Goal: Task Accomplishment & Management: Manage account settings

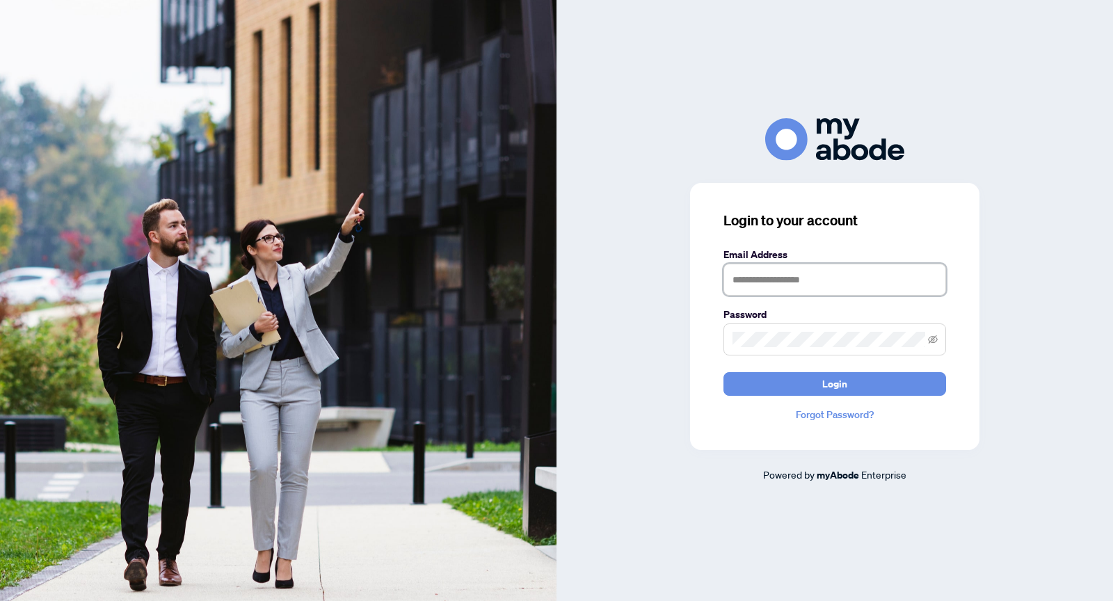
click at [865, 278] on input "text" at bounding box center [834, 280] width 223 height 32
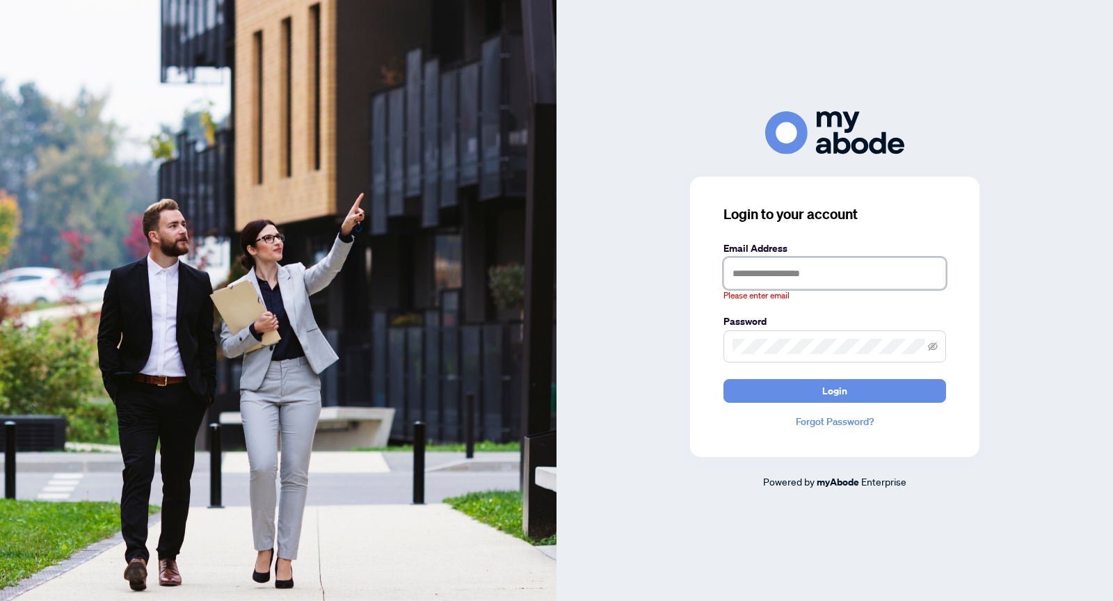
type input "**********"
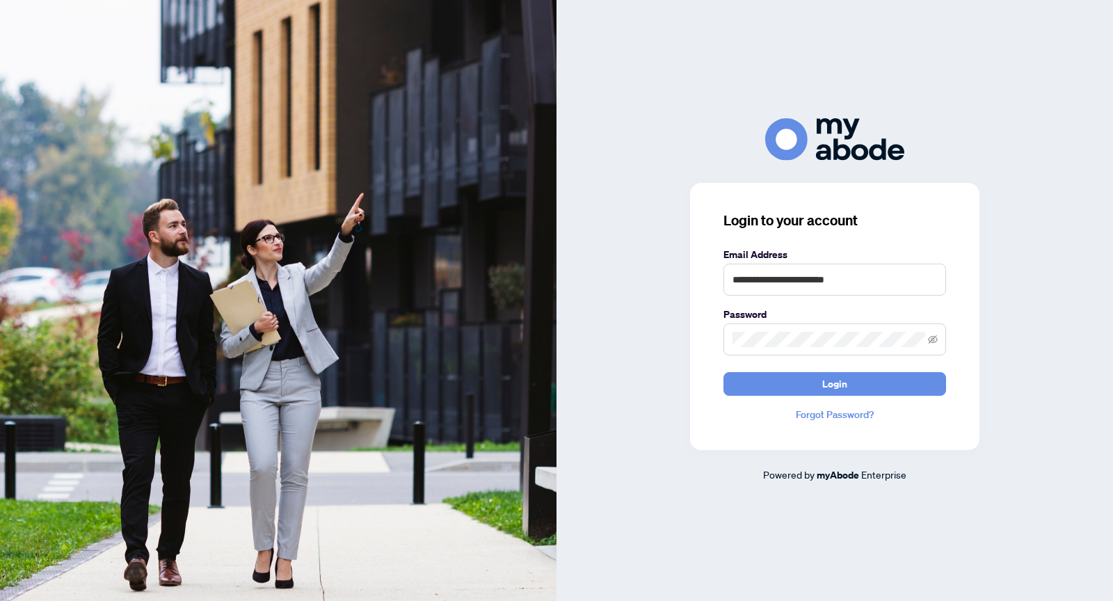
click at [887, 401] on div "**********" at bounding box center [834, 316] width 289 height 267
click at [887, 386] on button "Login" at bounding box center [834, 384] width 223 height 24
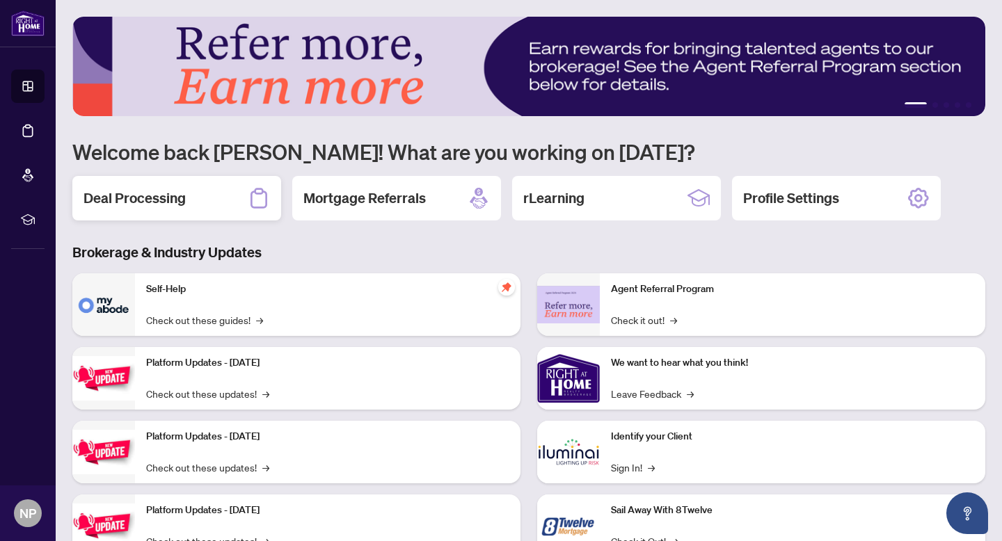
click at [143, 197] on h2 "Deal Processing" at bounding box center [134, 198] width 102 height 19
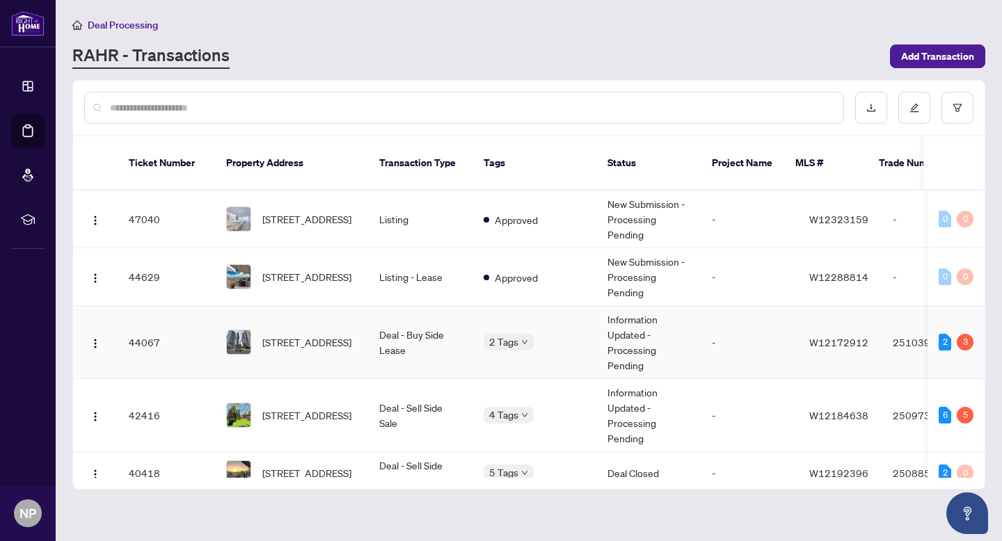
scroll to position [26, 0]
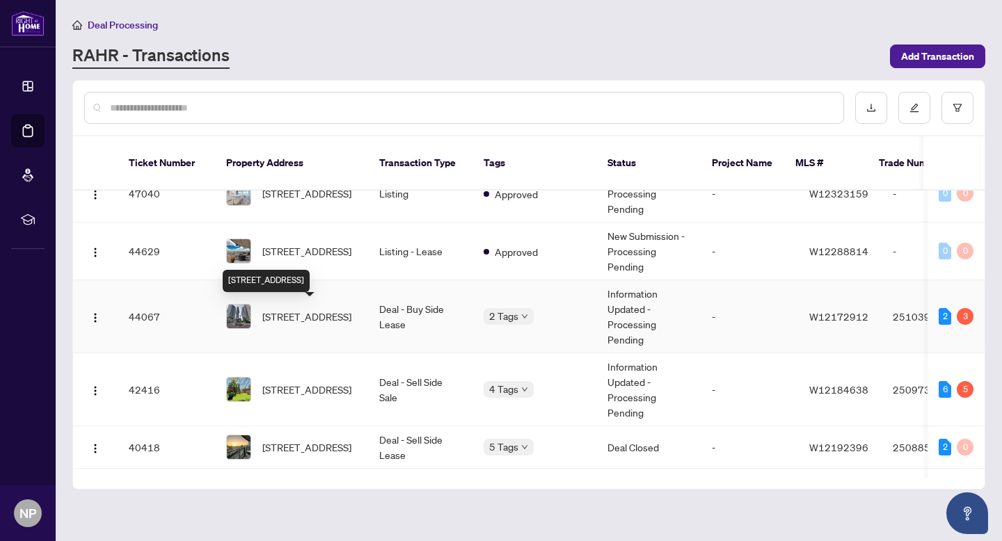
click at [348, 309] on span "702-50 Absolute Ave, Mississauga, Ontario L4Z 0A9, Canada" at bounding box center [306, 316] width 89 height 15
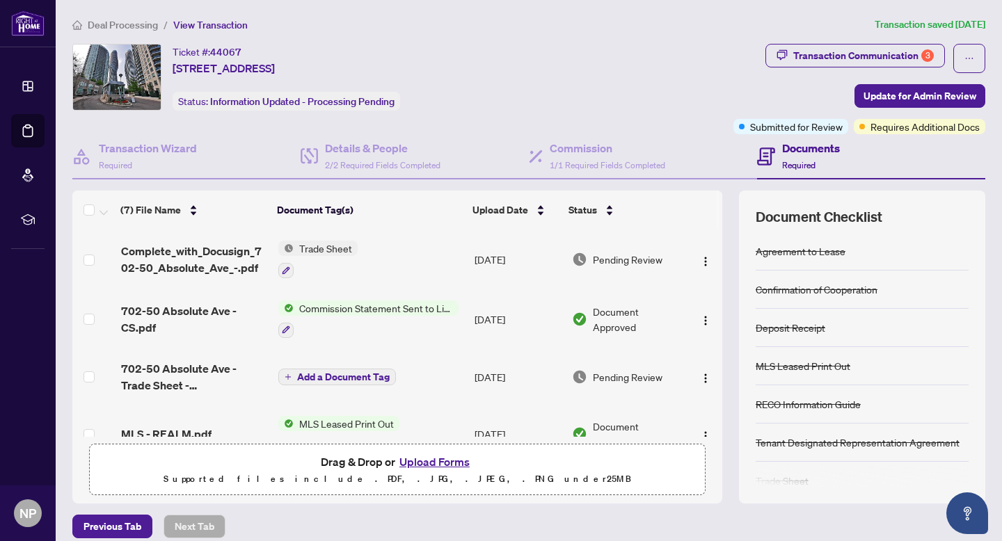
scroll to position [18, 0]
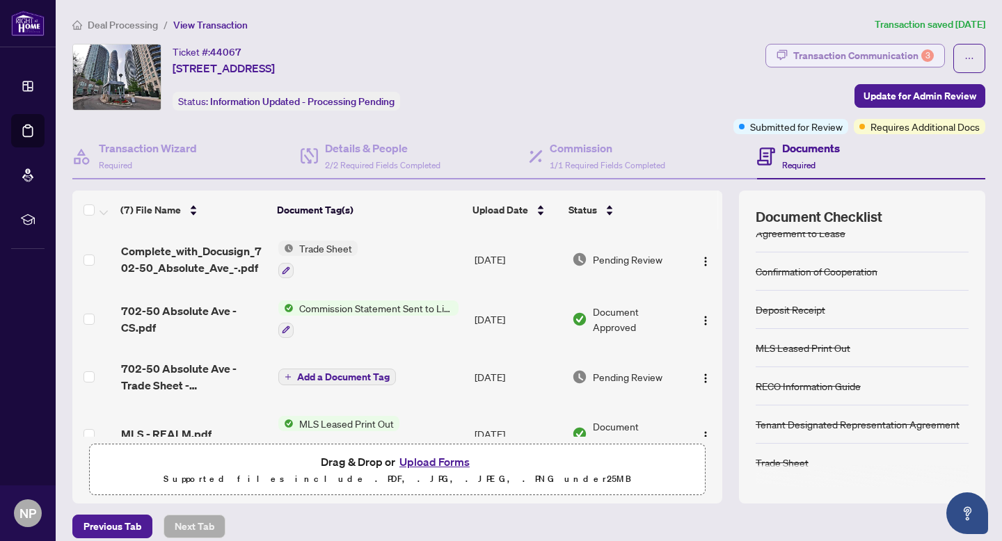
click at [880, 54] on div "Transaction Communication 3" at bounding box center [863, 56] width 141 height 22
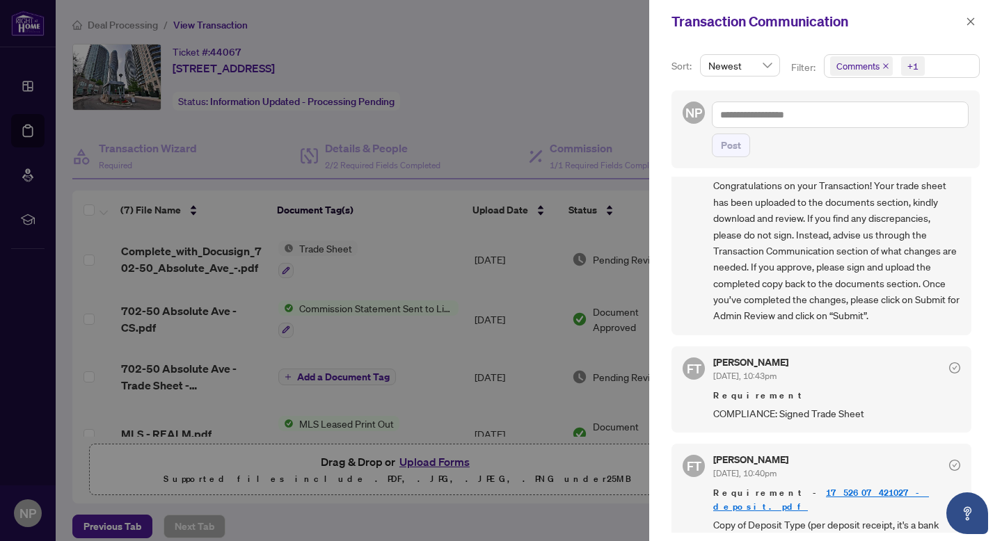
scroll to position [0, 0]
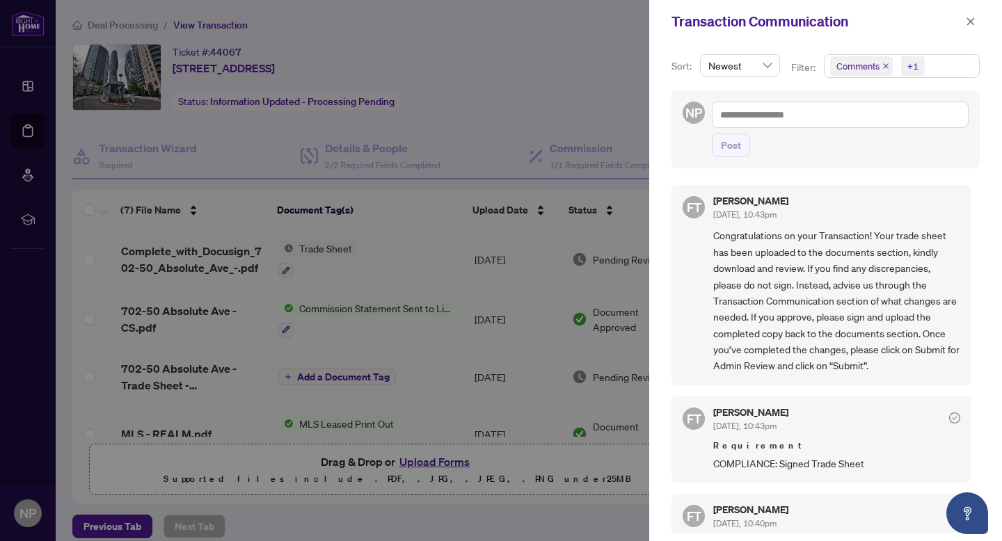
click at [530, 97] on div at bounding box center [501, 270] width 1002 height 541
click at [506, 92] on div at bounding box center [501, 270] width 1002 height 541
click at [554, 105] on div at bounding box center [501, 270] width 1002 height 541
click at [970, 23] on icon "close" at bounding box center [971, 22] width 10 height 10
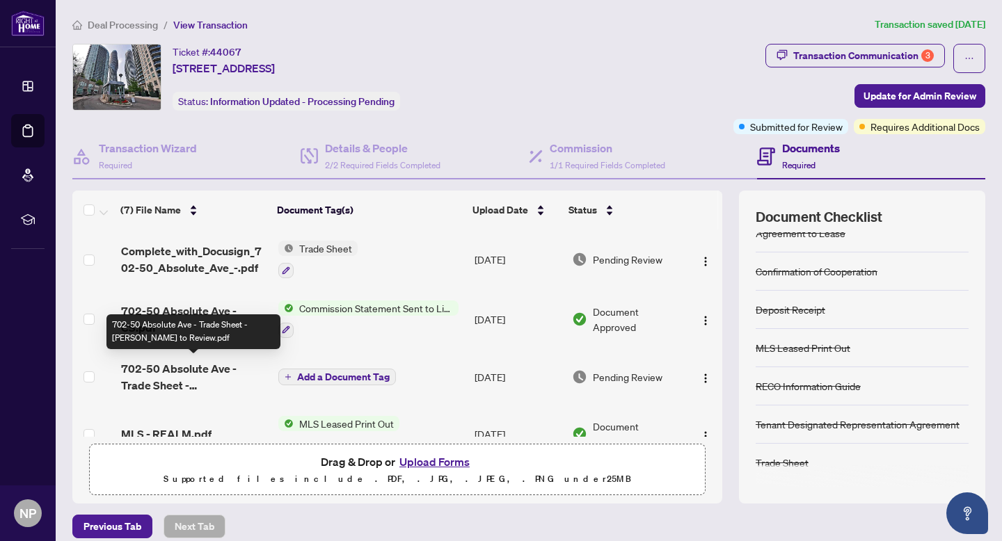
click at [163, 360] on span "702-50 Absolute Ave - Trade Sheet - Nikola to Review.pdf" at bounding box center [194, 376] width 146 height 33
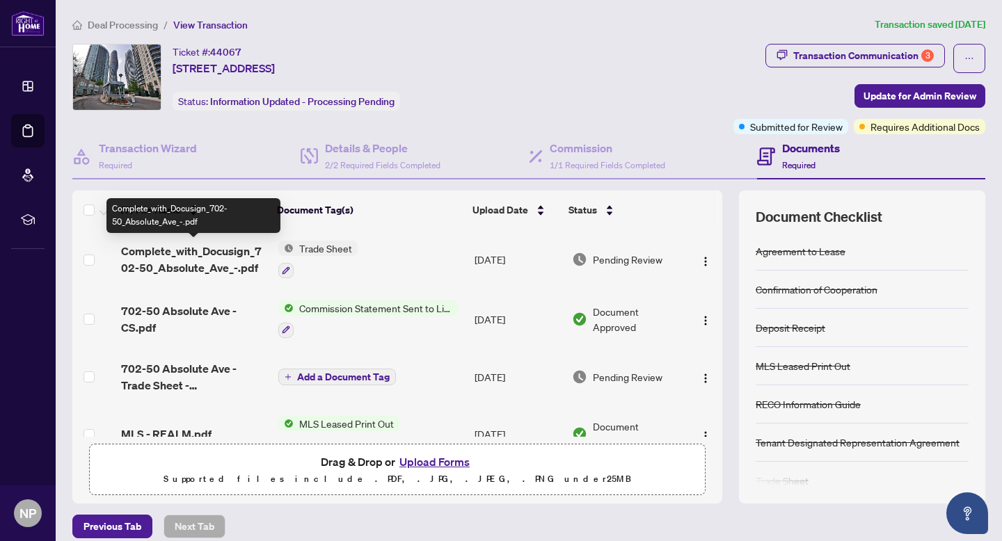
click at [240, 246] on span "Complete_with_Docusign_702-50_Absolute_Ave_-.pdf" at bounding box center [194, 259] width 146 height 33
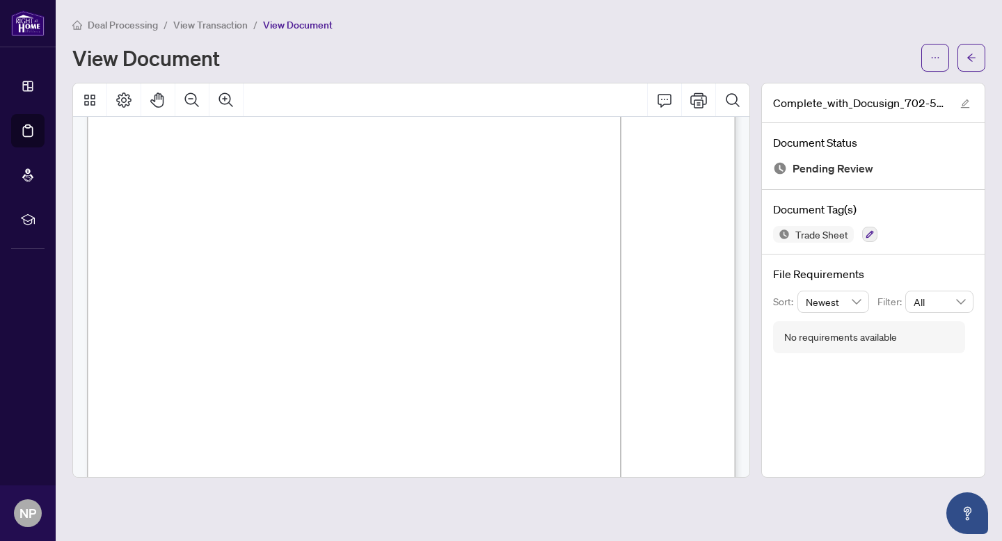
scroll to position [52, 0]
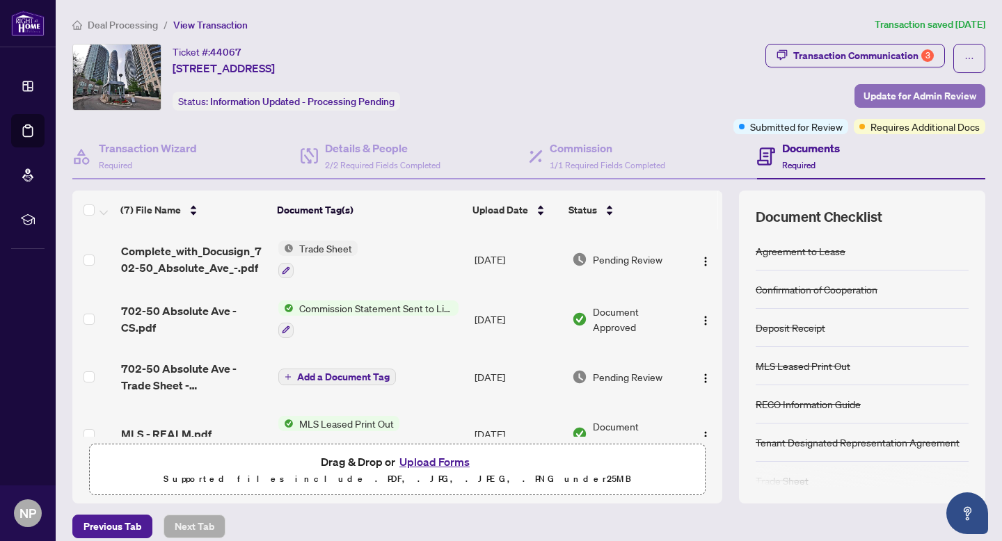
click at [919, 90] on span "Update for Admin Review" at bounding box center [919, 96] width 113 height 22
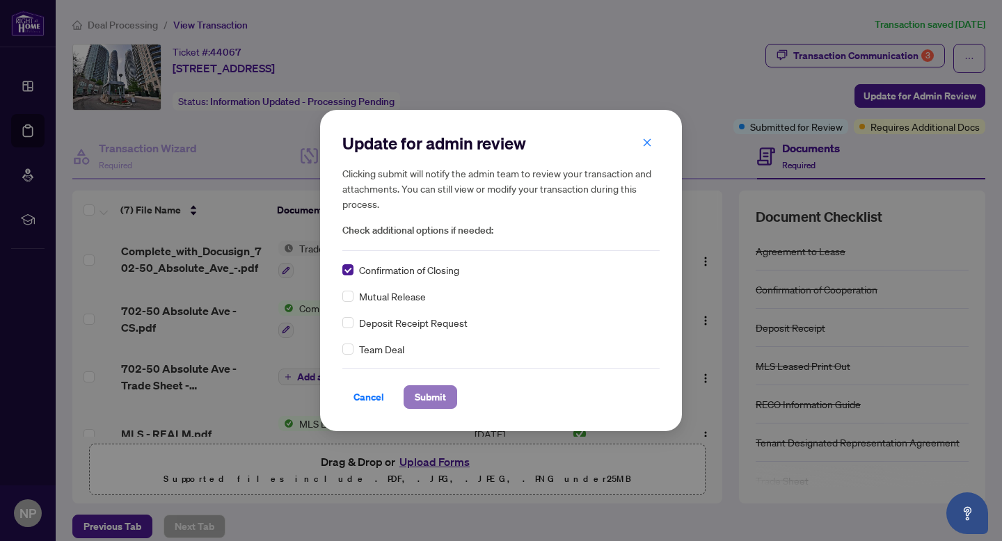
click at [438, 401] on span "Submit" at bounding box center [430, 397] width 31 height 22
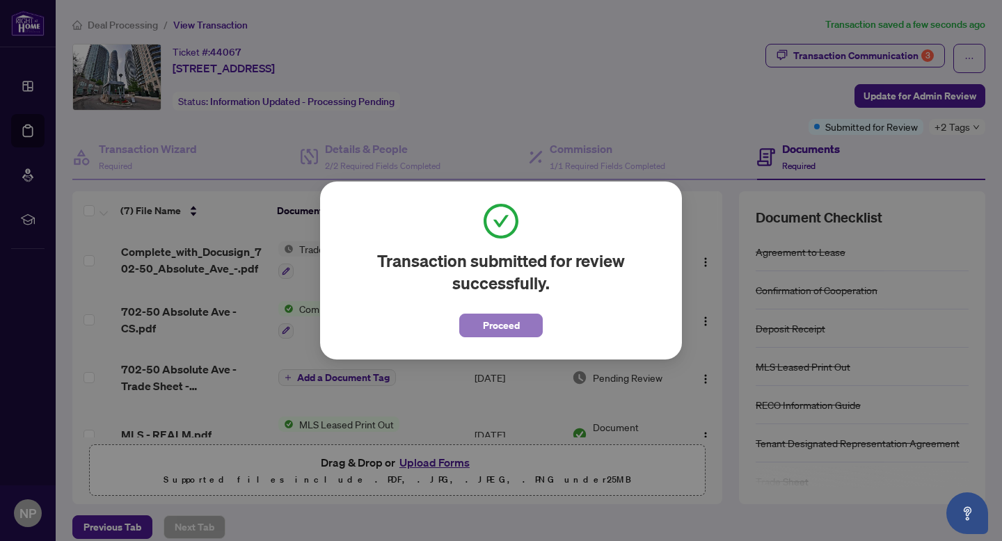
click at [515, 330] on span "Proceed" at bounding box center [501, 325] width 37 height 22
